Goal: Transaction & Acquisition: Subscribe to service/newsletter

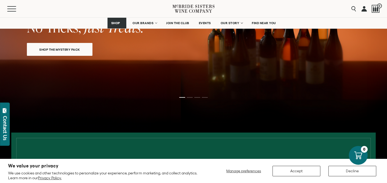
scroll to position [96, 0]
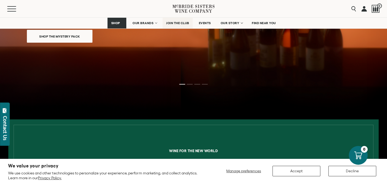
click at [179, 22] on span "JOIN THE CLUB" at bounding box center [177, 23] width 23 height 4
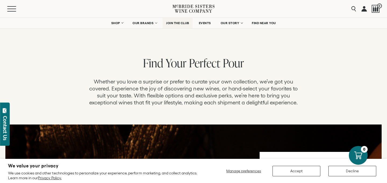
click at [179, 22] on span "JOIN THE CLUB" at bounding box center [177, 23] width 23 height 4
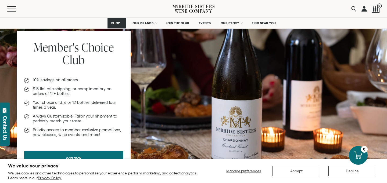
scroll to position [353, 0]
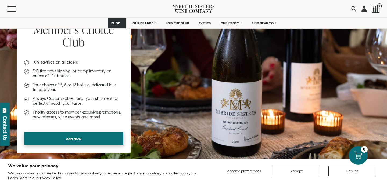
click at [86, 137] on span "Join now" at bounding box center [74, 138] width 34 height 10
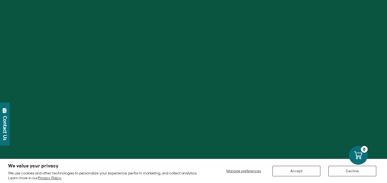
scroll to position [164, 0]
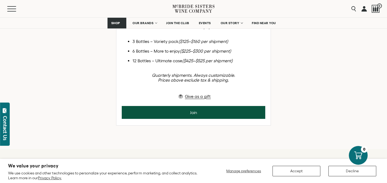
scroll to position [174, 0]
